Goal: Contribute content

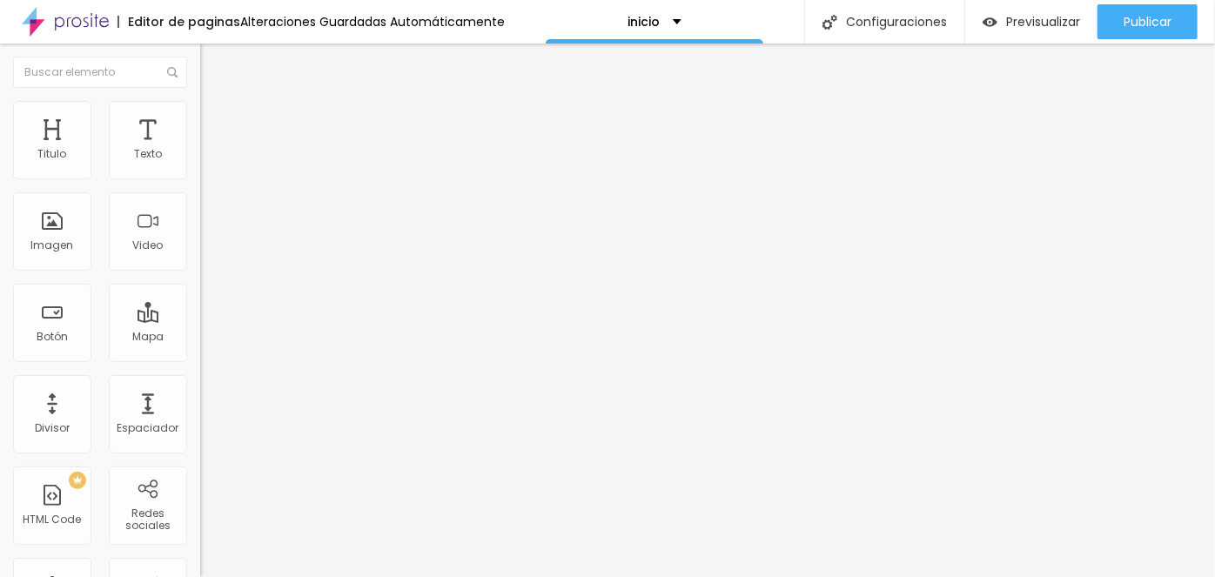
click at [139, 260] on div "Titulo Texto Imagen Video Botón Mapa Divisor Espaciador PREMIUM HTML Code Redes…" at bounding box center [100, 311] width 200 height 534
click at [200, 185] on span "Editar preguntas" at bounding box center [249, 177] width 99 height 15
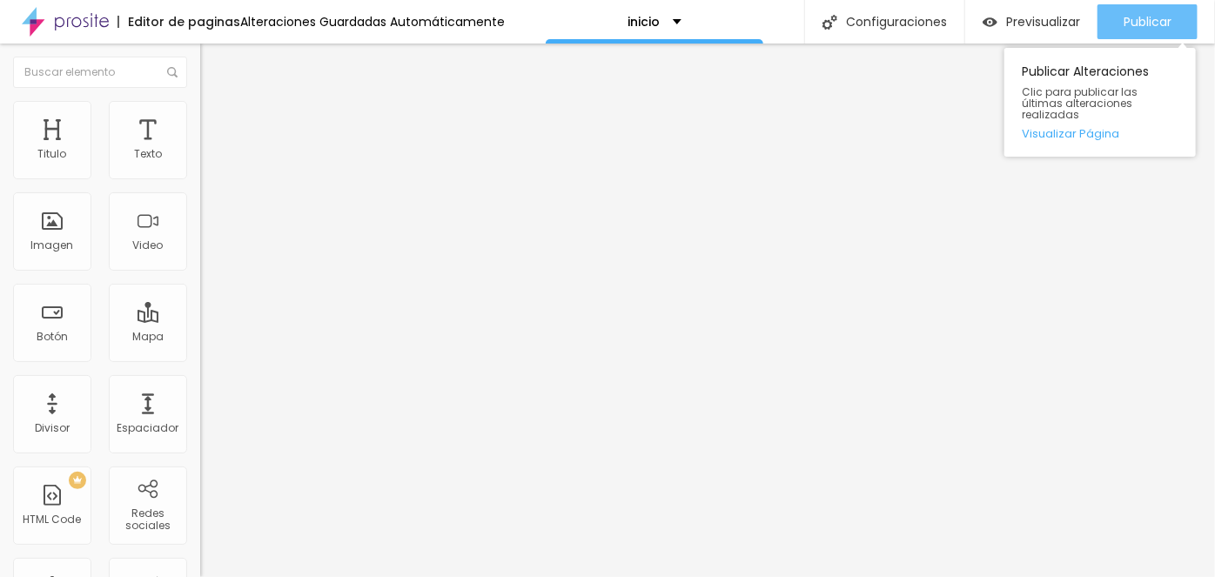
click at [1128, 19] on span "Publicar" at bounding box center [1148, 22] width 48 height 14
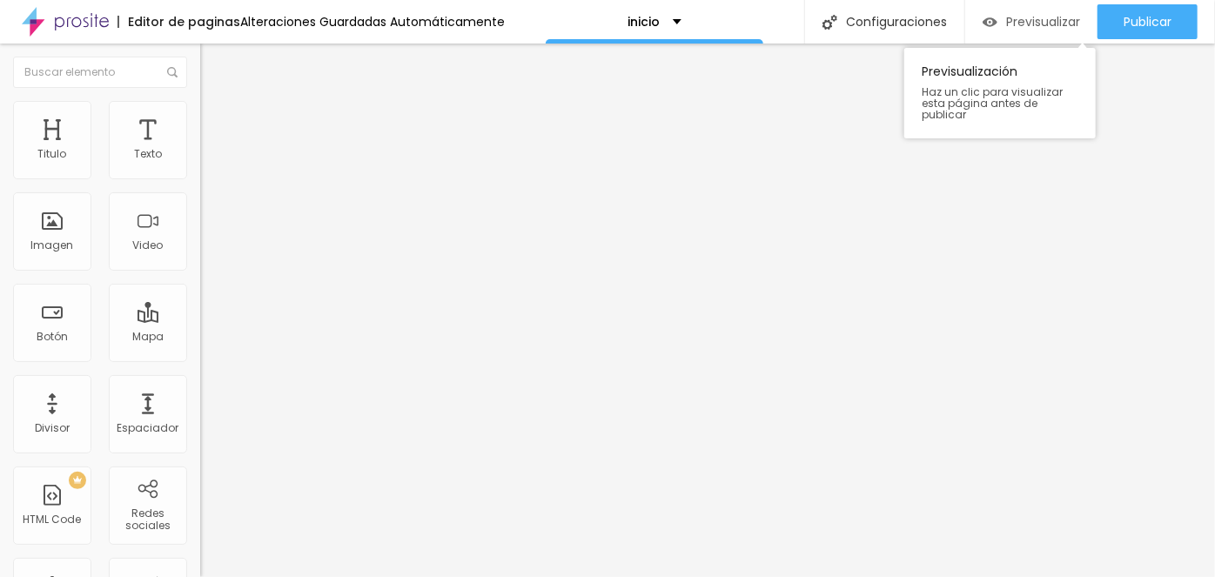
click at [1050, 24] on span "Previsualizar" at bounding box center [1043, 22] width 74 height 14
click at [200, 185] on span "Editar preguntas" at bounding box center [249, 177] width 99 height 15
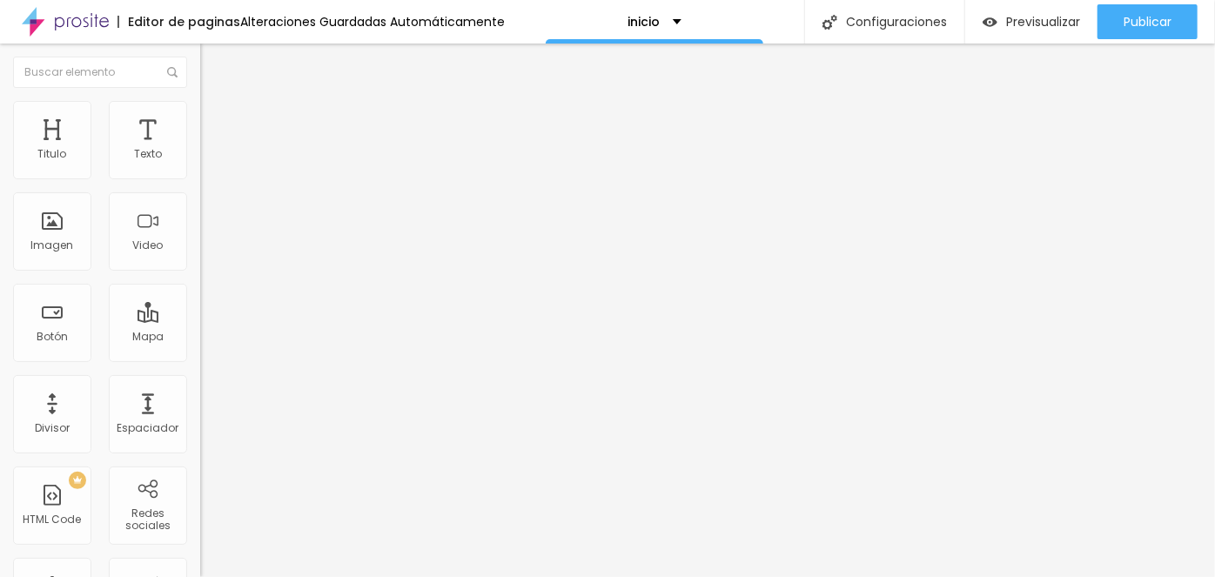
scroll to position [114, 0]
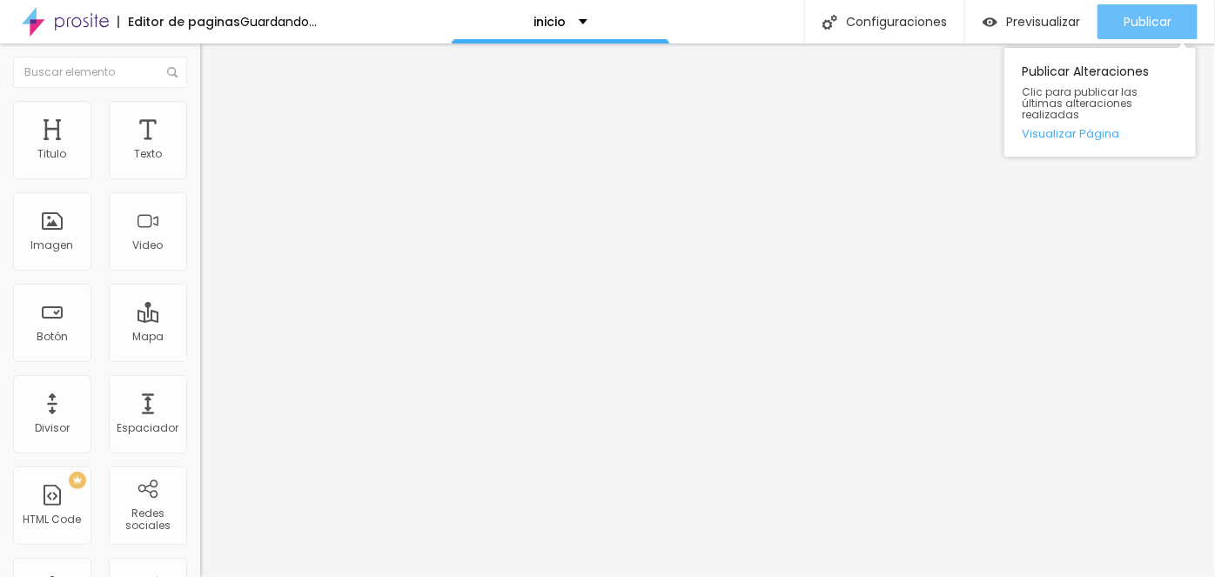
click at [1119, 31] on button "Publicar" at bounding box center [1148, 21] width 100 height 35
